Goal: Task Accomplishment & Management: Manage account settings

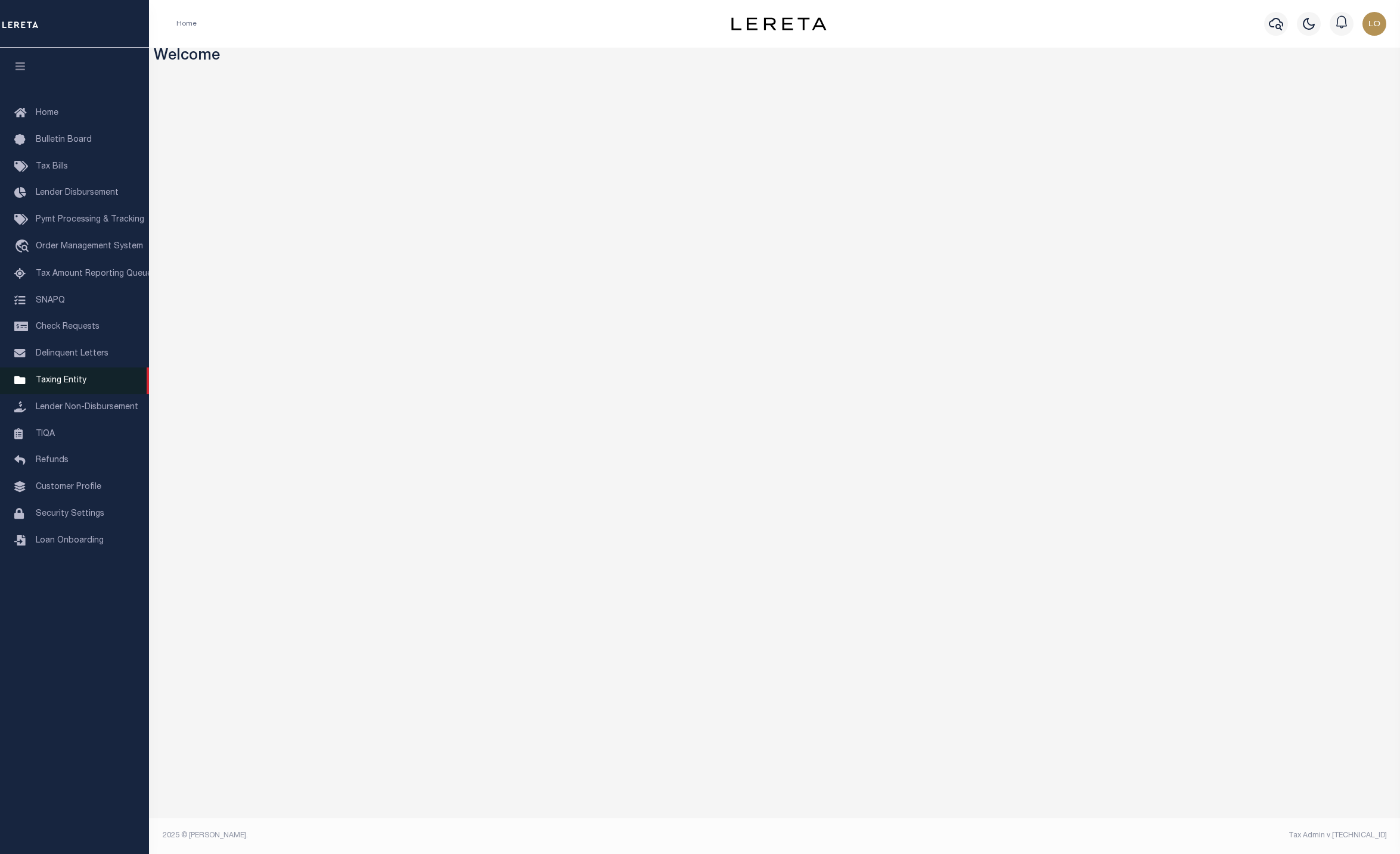
click at [56, 390] on link "Taxing Entity" at bounding box center [74, 381] width 149 height 27
click at [82, 382] on span "Taxing Entity" at bounding box center [61, 381] width 51 height 8
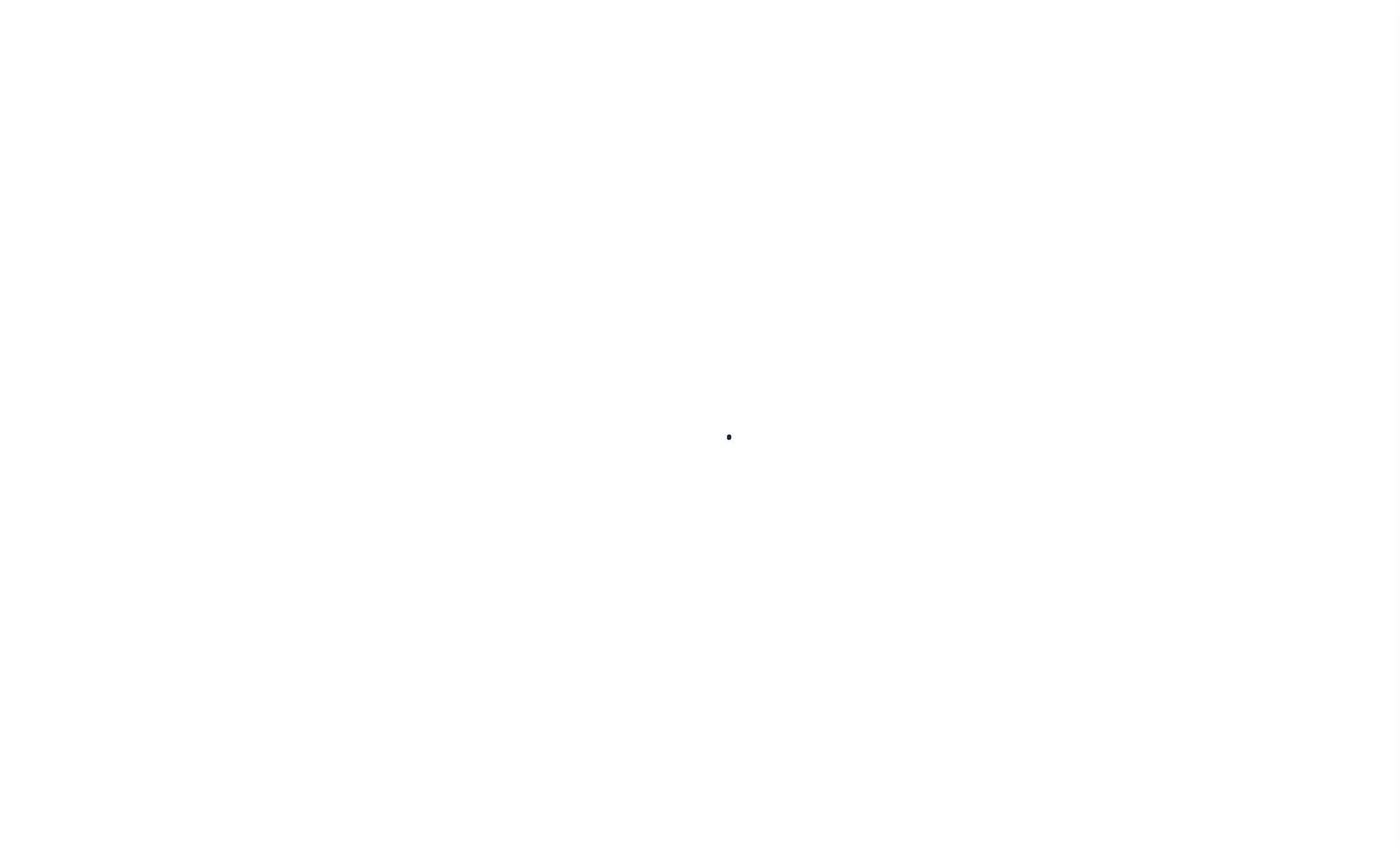
select select
checkbox input "false"
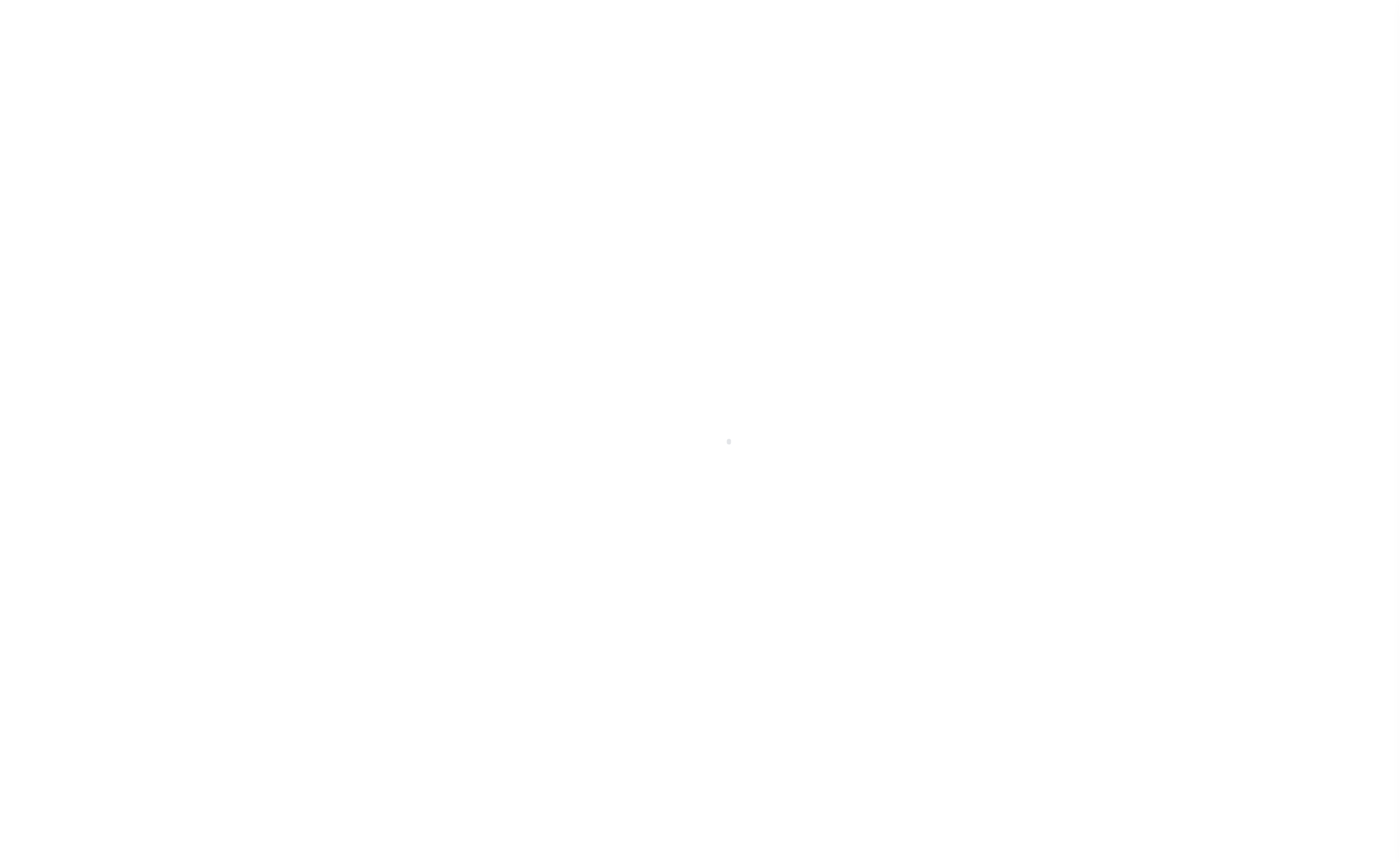
checkbox input "false"
type input "1306300000"
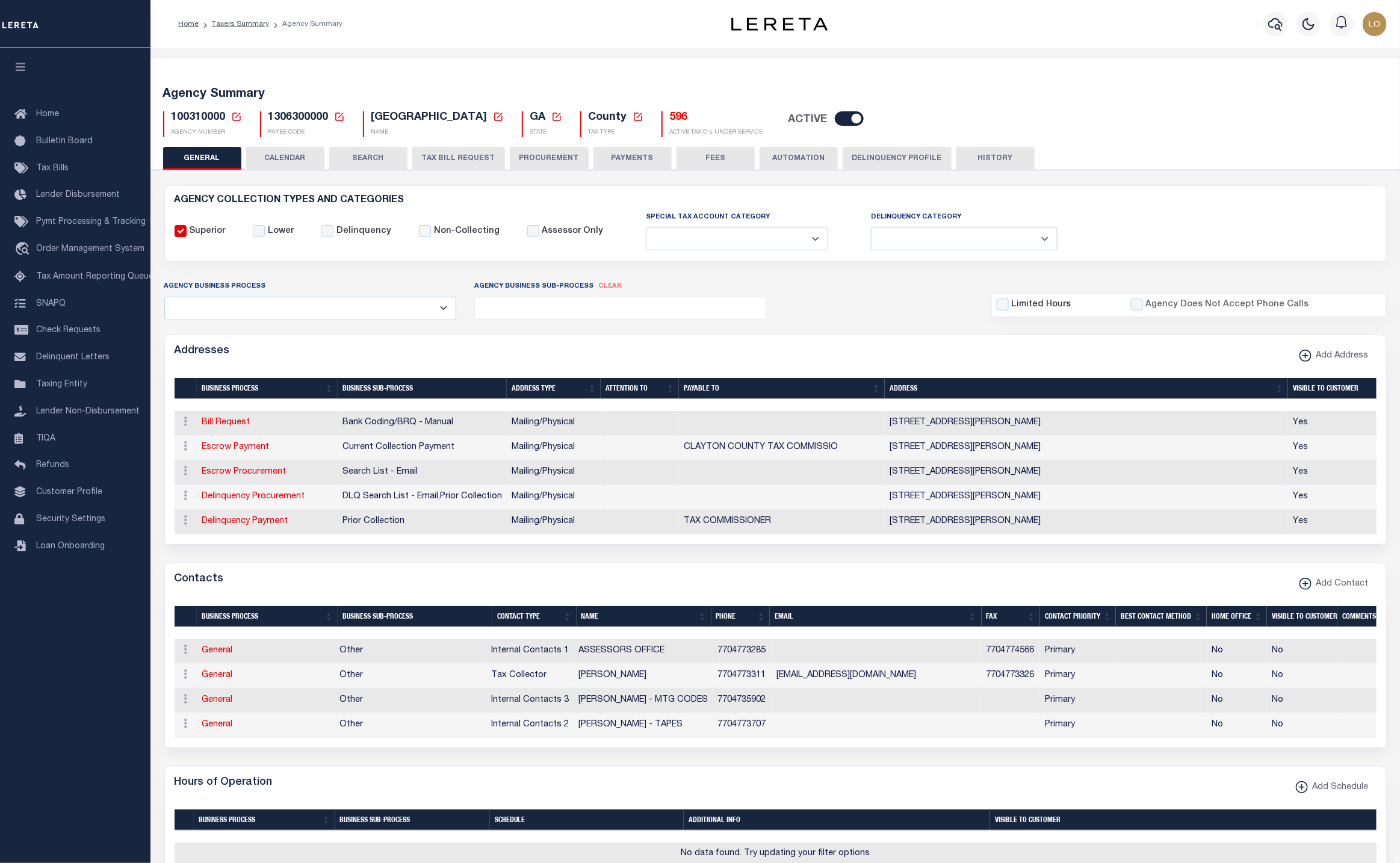
click at [237, 114] on icon at bounding box center [237, 117] width 11 height 11
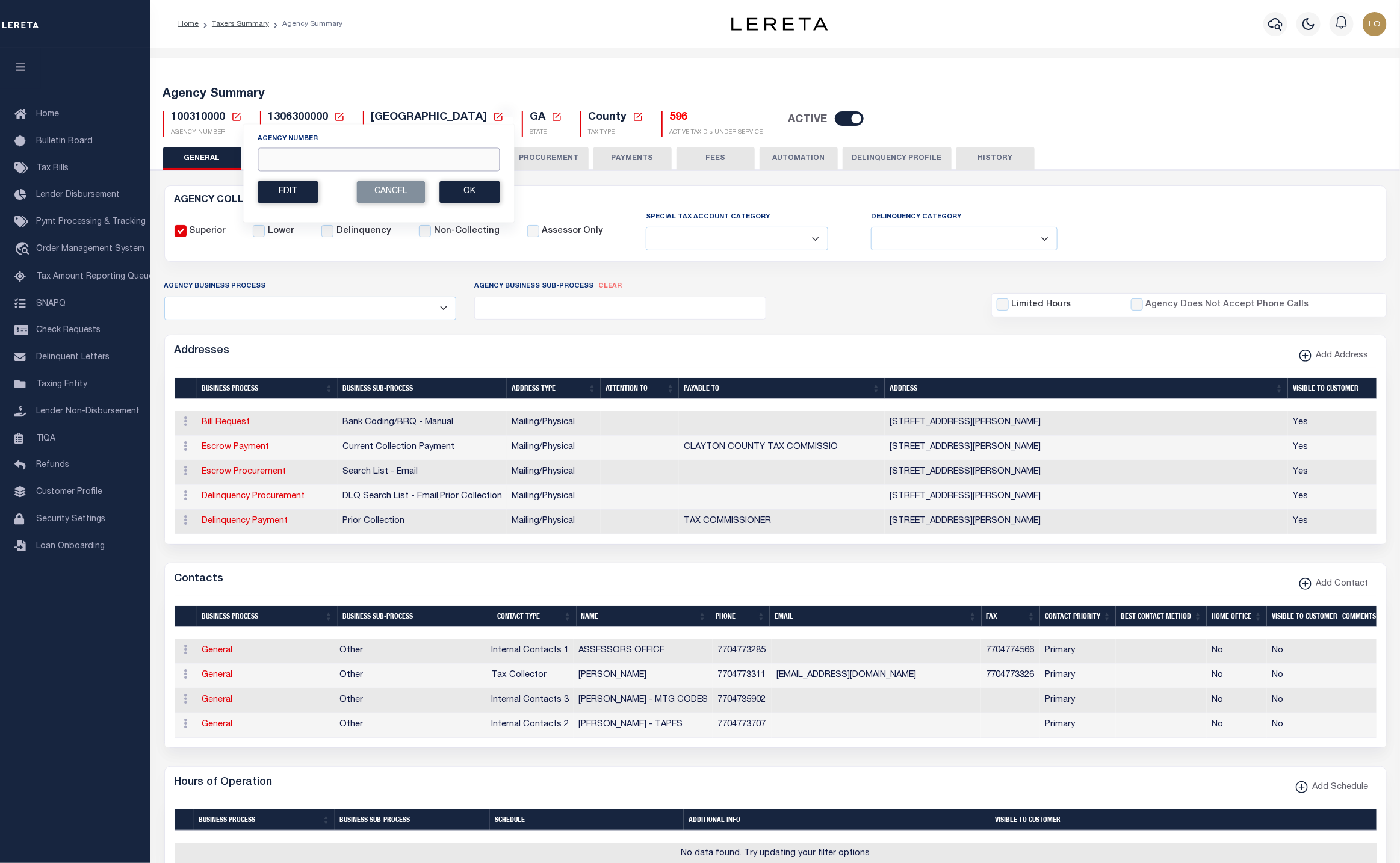
click at [280, 160] on input "Agency Number" at bounding box center [378, 159] width 242 height 23
click at [266, 160] on input "Agency Number" at bounding box center [378, 159] width 242 height 23
click at [330, 153] on input "Agency Number" at bounding box center [378, 159] width 242 height 23
click at [295, 153] on input "Agency Number" at bounding box center [378, 159] width 242 height 23
paste input "060090106"
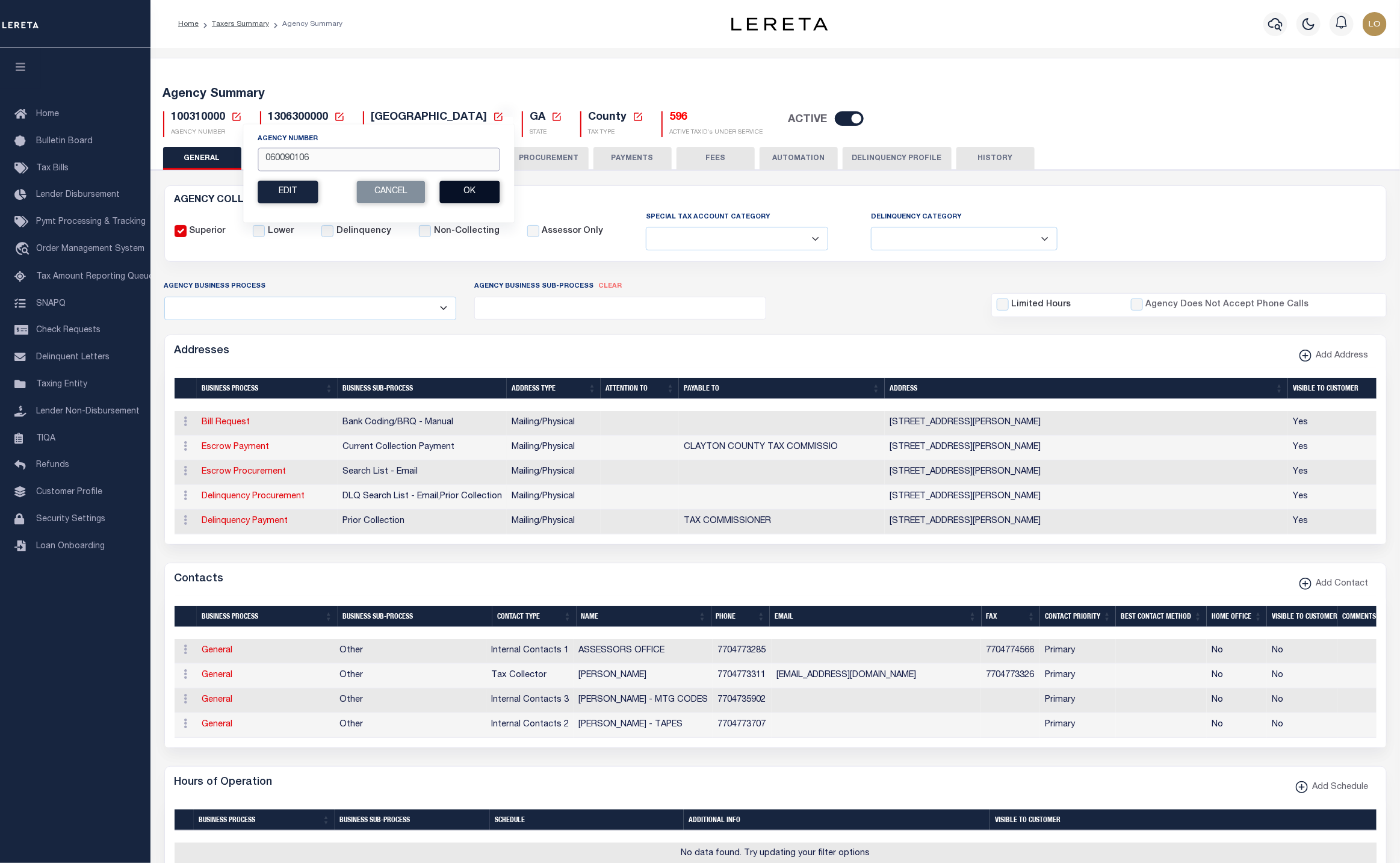
type input "060090106"
click at [470, 188] on button "Ok" at bounding box center [469, 192] width 60 height 23
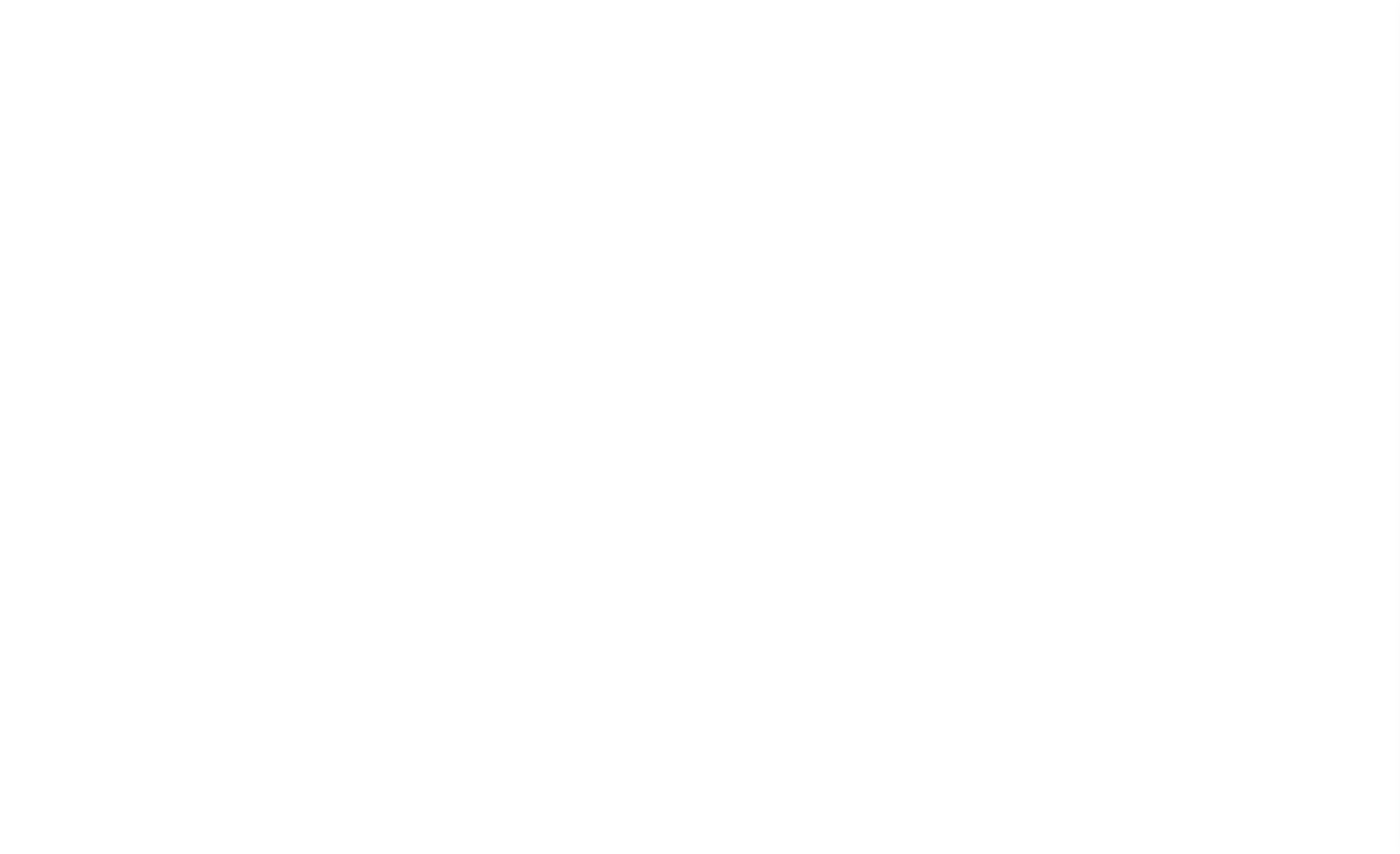
select select
checkbox input "false"
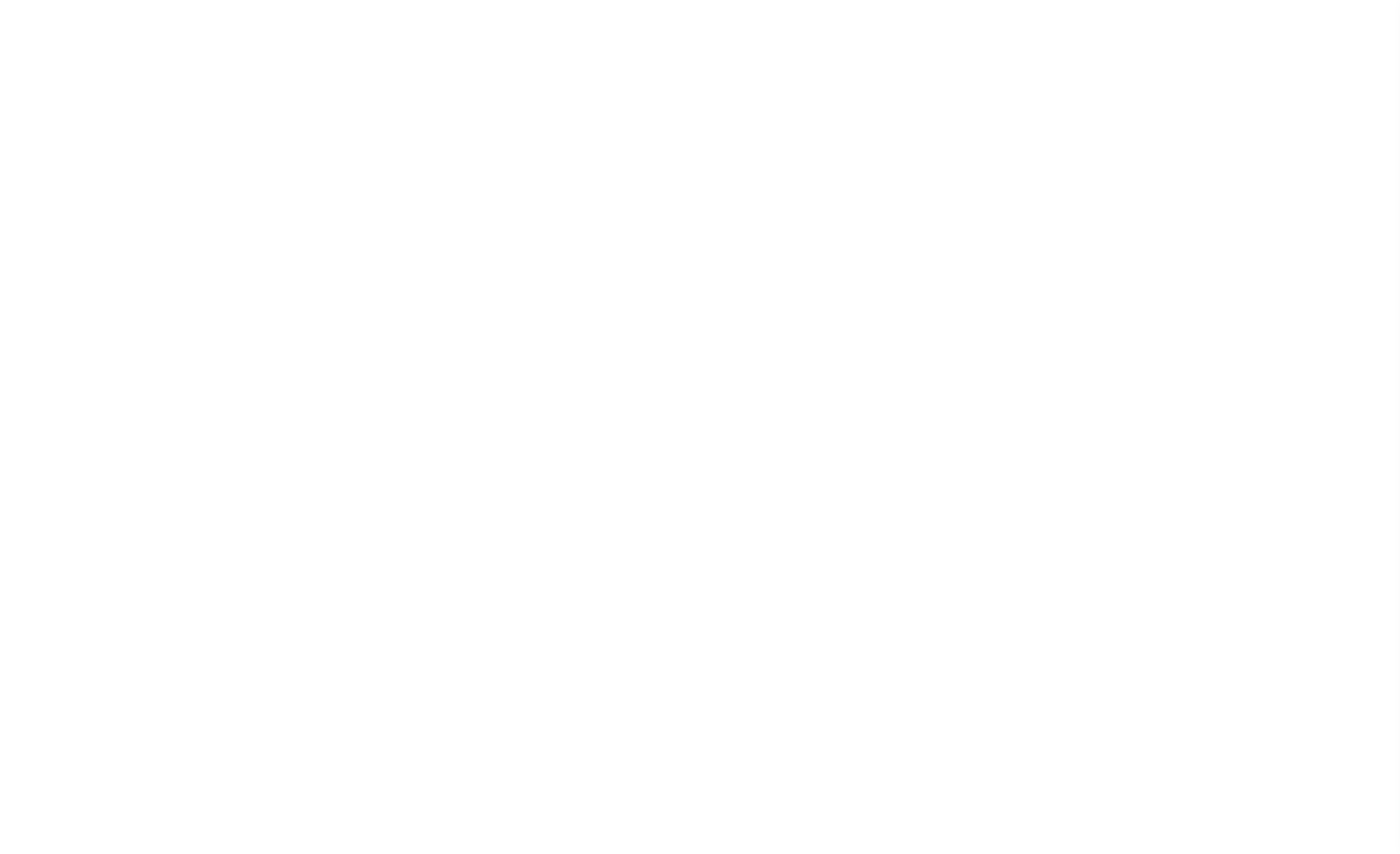
checkbox input "false"
type input "900904007"
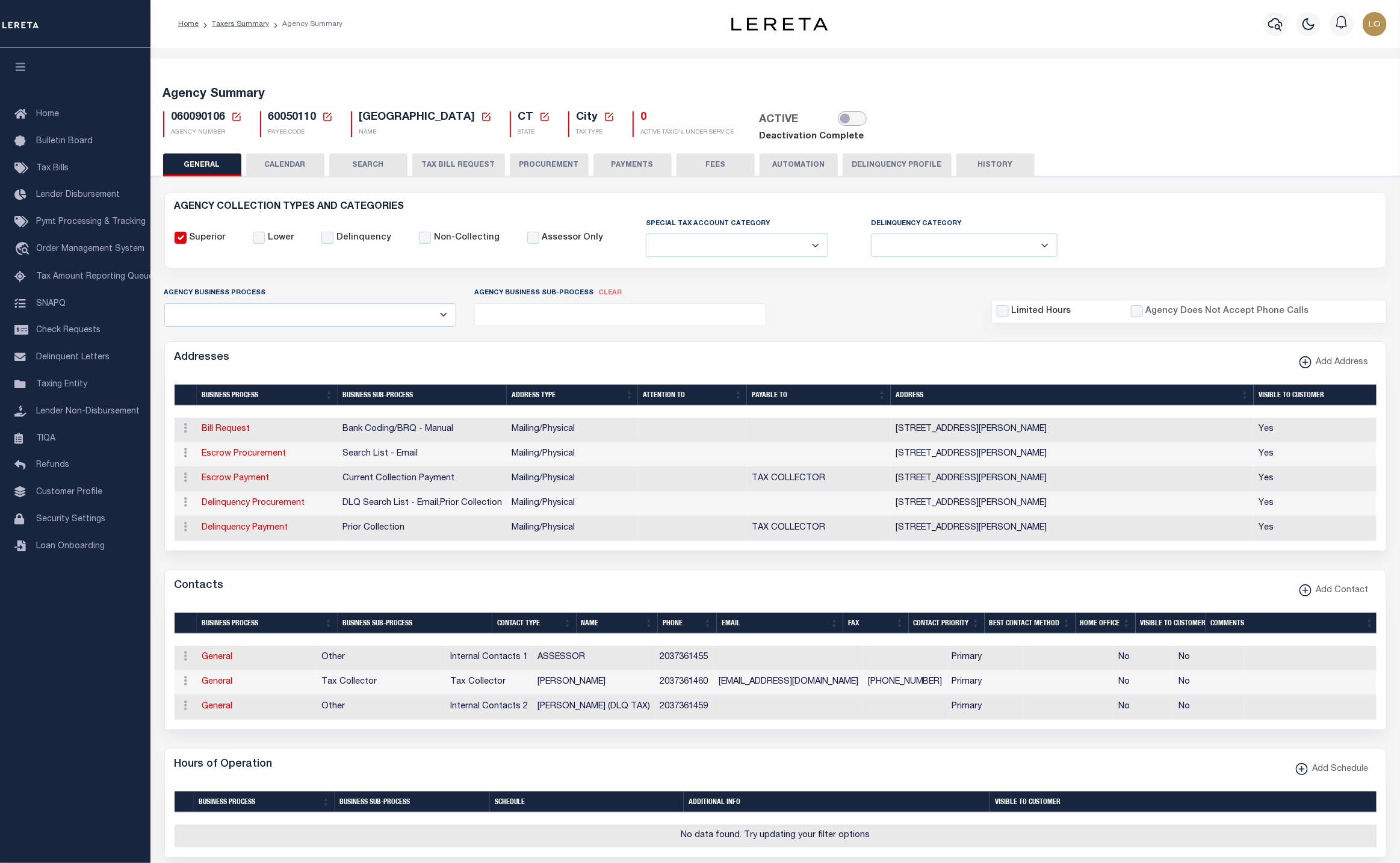
click at [838, 119] on input "checkbox" at bounding box center [852, 118] width 29 height 15
checkbox input "true"
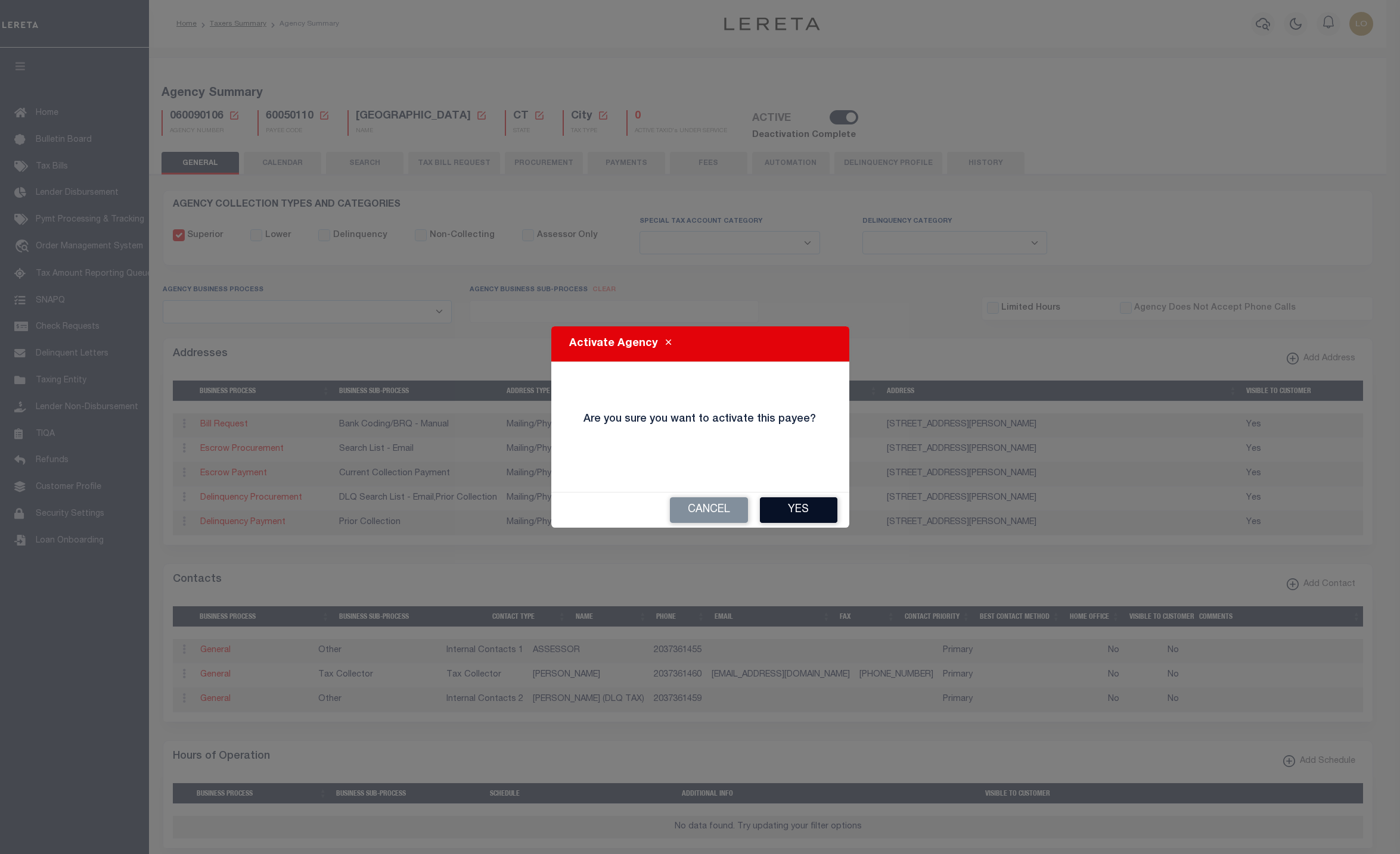
click at [823, 511] on button "Yes" at bounding box center [799, 509] width 77 height 25
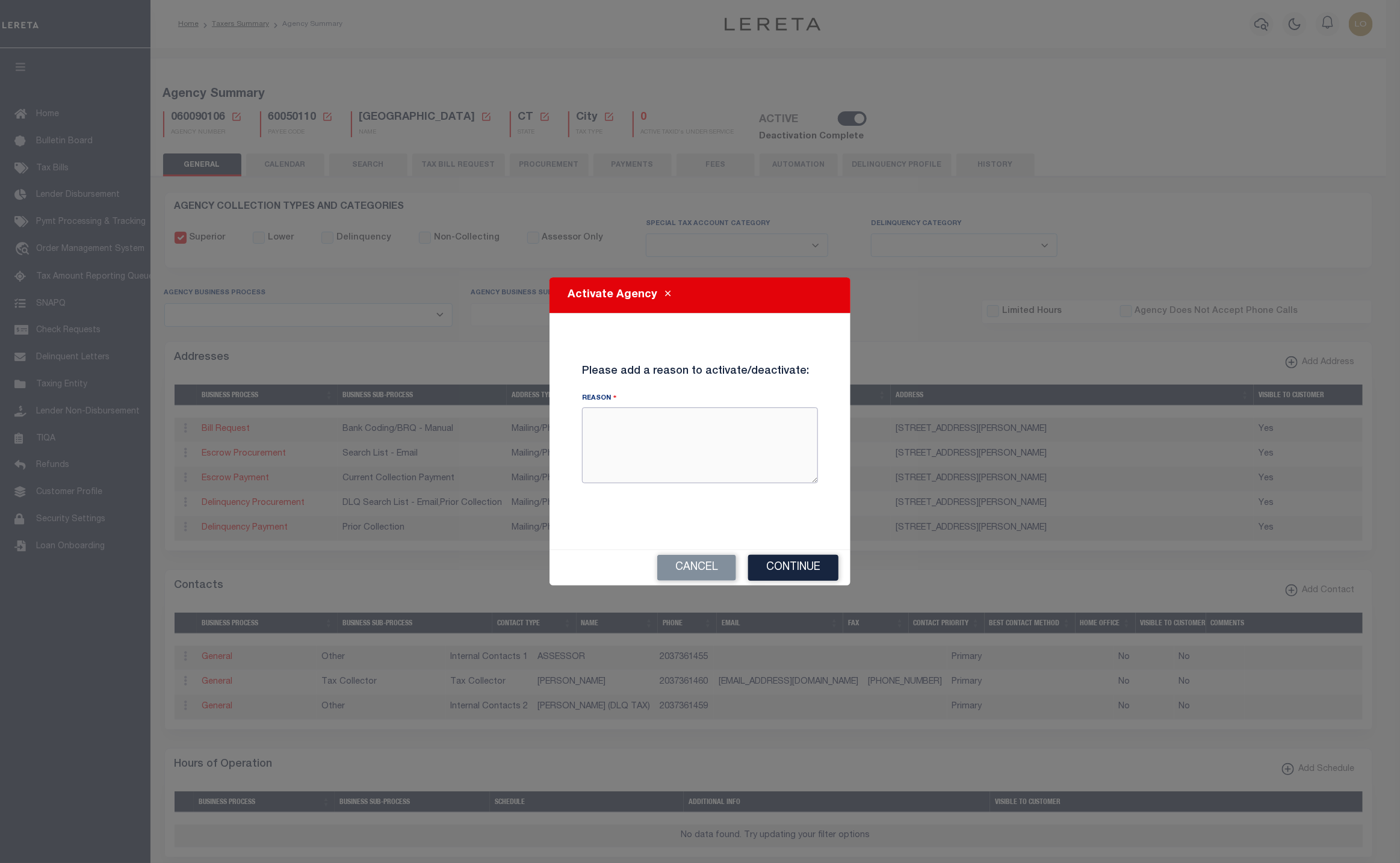
click at [733, 454] on textarea "Reason" at bounding box center [699, 445] width 236 height 76
type textarea "test"
click at [794, 568] on button "Continue" at bounding box center [793, 568] width 90 height 26
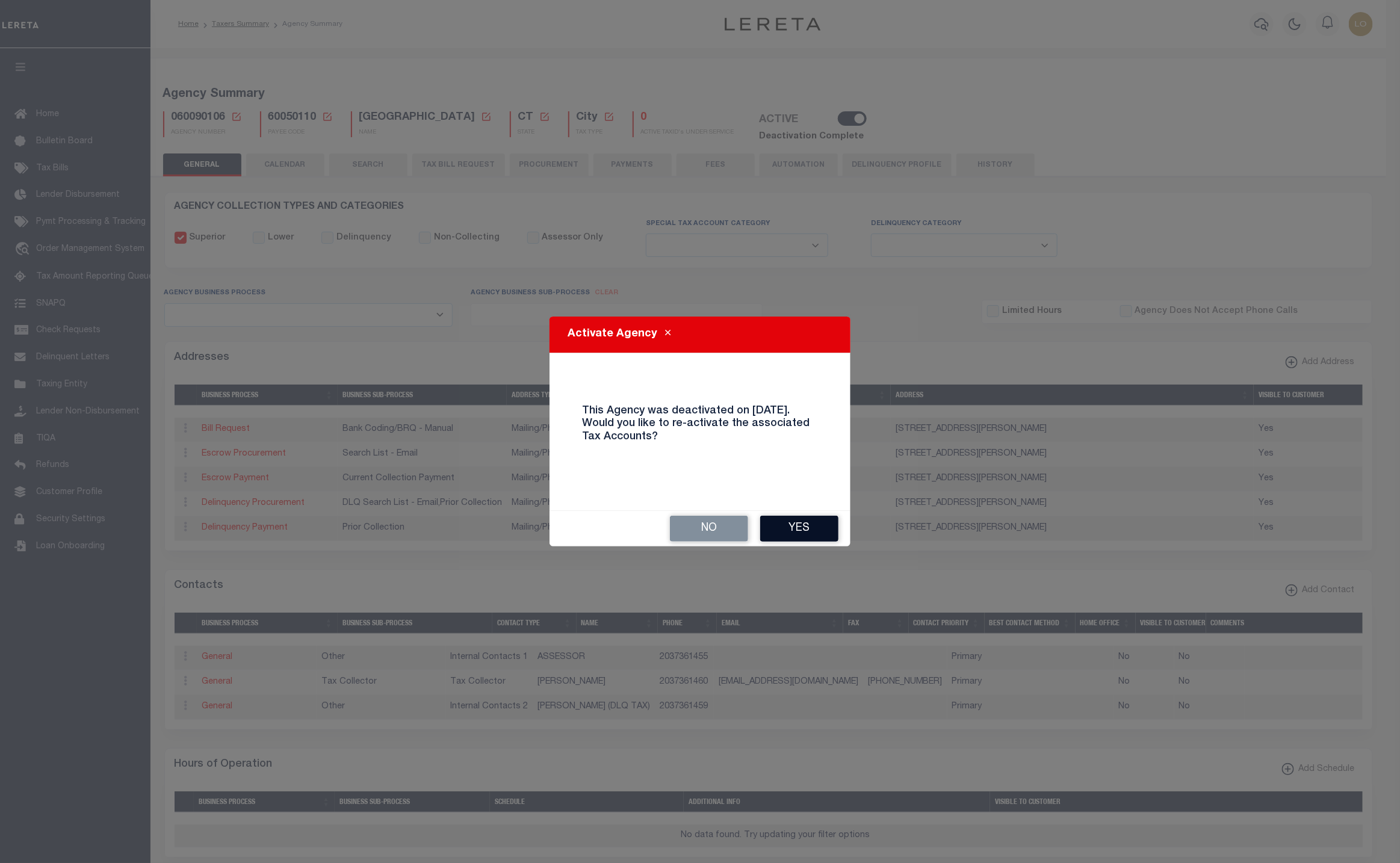
click at [807, 523] on button "Yes" at bounding box center [799, 528] width 78 height 26
